Goal: Task Accomplishment & Management: Complete application form

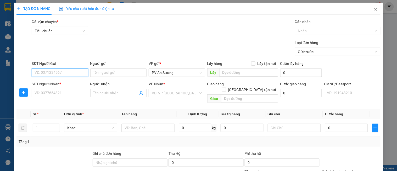
click at [67, 72] on input "SĐT Người Gửi" at bounding box center [60, 73] width 56 height 8
type input "0363752027"
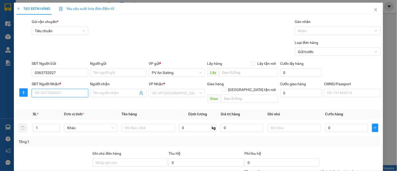
click at [70, 92] on input "SĐT Người Nhận *" at bounding box center [60, 93] width 56 height 8
type input "0825334567"
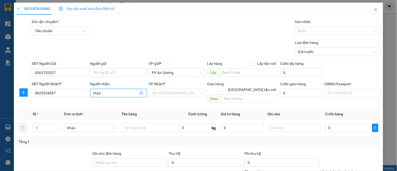
type input "thảo"
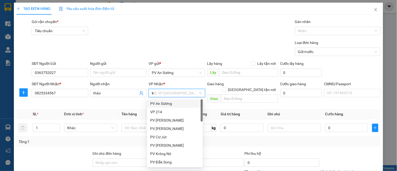
type input "kn"
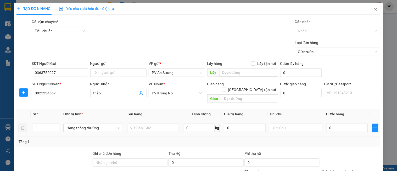
click at [155, 130] on td at bounding box center [153, 128] width 56 height 18
click at [156, 126] on input "text" at bounding box center [153, 128] width 52 height 8
click at [156, 124] on input "text" at bounding box center [153, 128] width 52 height 8
type input "tc"
type input "t"
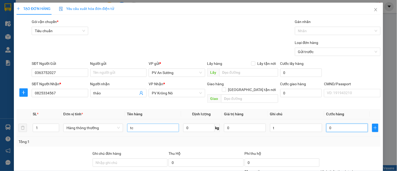
type input "5"
type input "50"
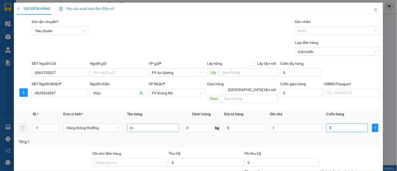
type input "50"
type input "500"
type input "5.000"
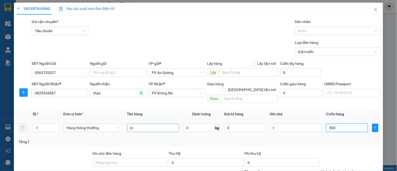
type input "5.000"
type input "50.000"
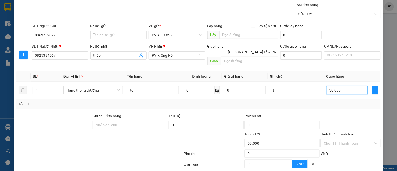
scroll to position [80, 0]
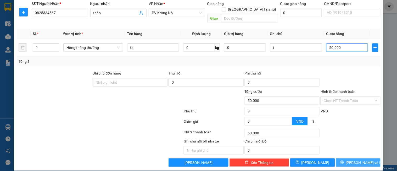
type input "50.000"
click at [358, 160] on span "[PERSON_NAME] và In" at bounding box center [364, 163] width 37 height 6
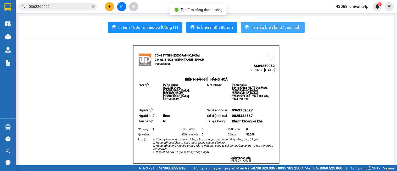
drag, startPoint x: 276, startPoint y: 29, endPoint x: 274, endPoint y: 75, distance: 45.4
click at [276, 29] on span "In mẫu biên lai tự cấu hình" at bounding box center [276, 27] width 49 height 7
click at [287, 26] on span "In mẫu biên lai tự cấu hình" at bounding box center [276, 27] width 49 height 7
